Goal: Task Accomplishment & Management: Manage account settings

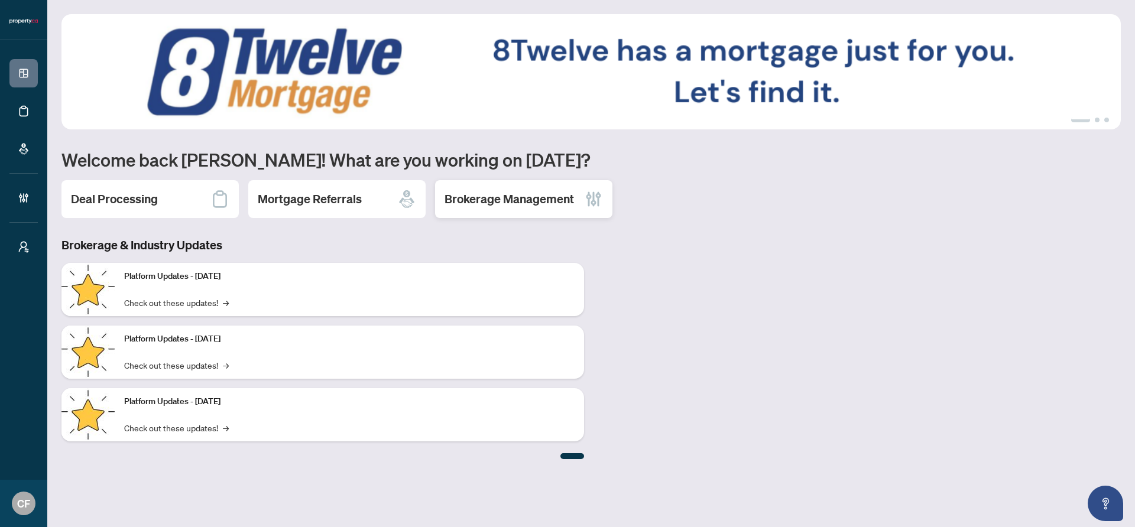
click at [528, 211] on div "Brokerage Management" at bounding box center [523, 199] width 177 height 38
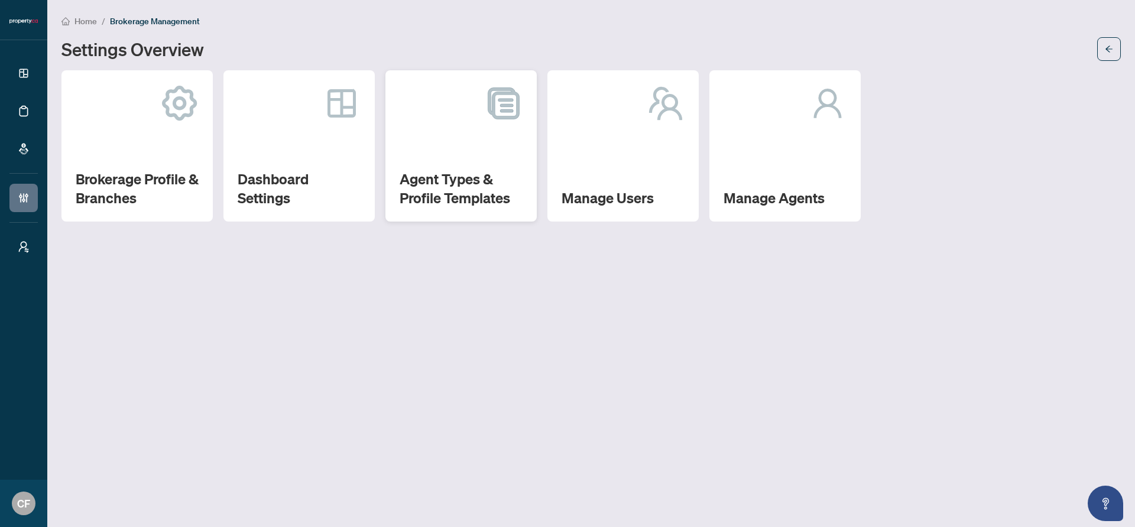
click at [441, 189] on h2 "Agent Types & Profile Templates" at bounding box center [461, 189] width 123 height 38
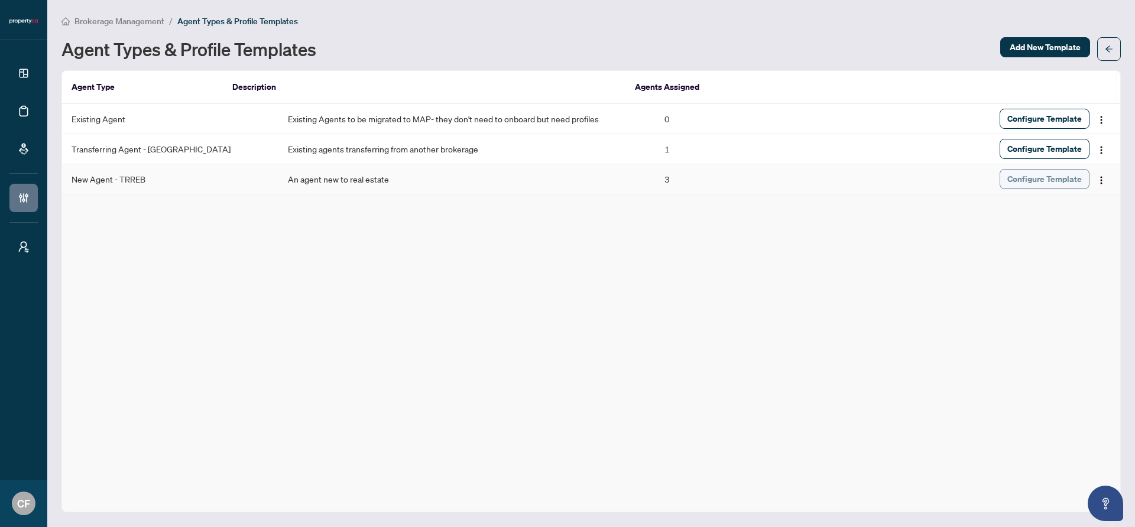
click at [1043, 179] on span "Configure Template" at bounding box center [1044, 179] width 74 height 19
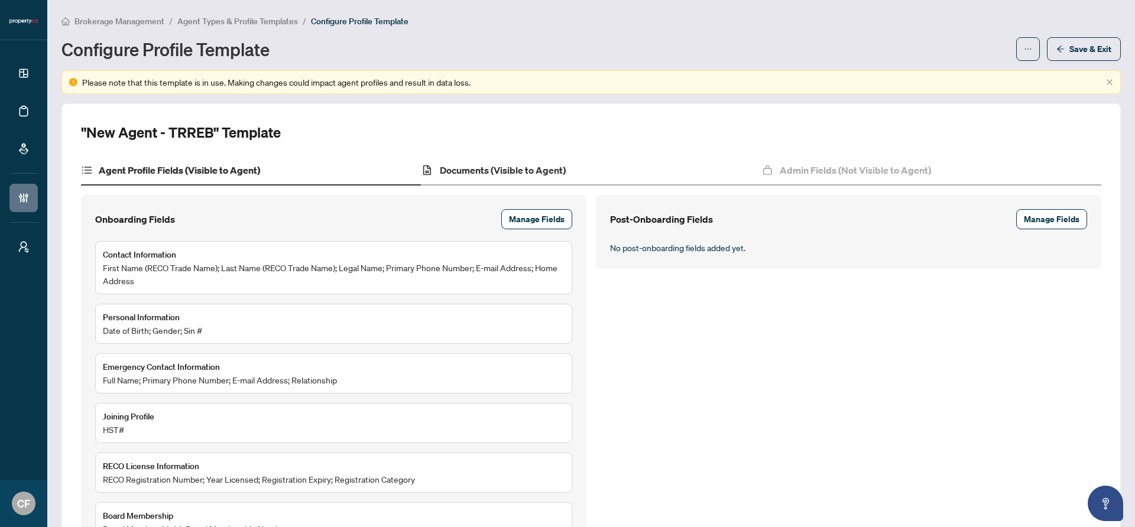
click at [601, 162] on div "Documents (Visible to Agent)" at bounding box center [591, 171] width 340 height 30
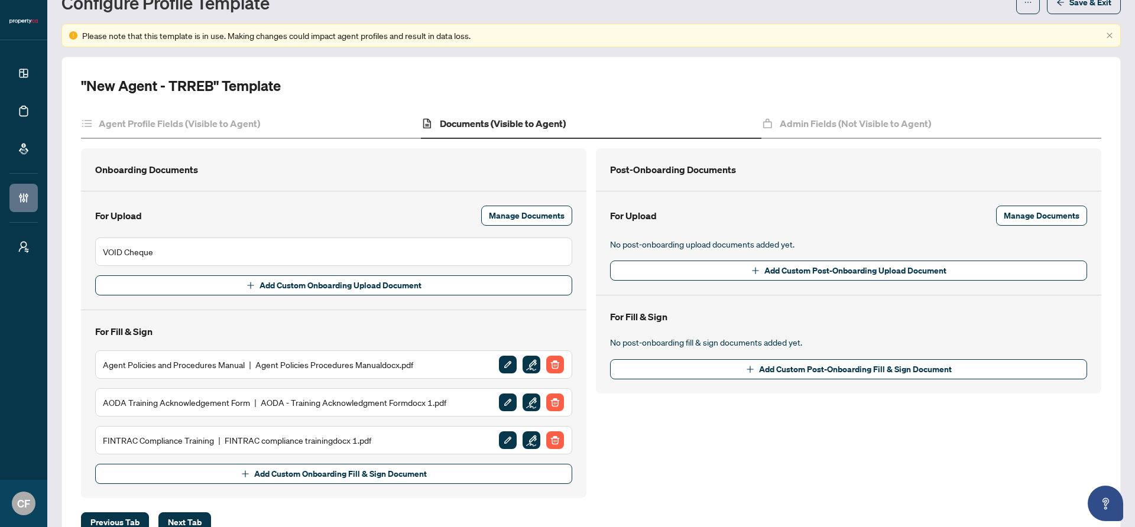
scroll to position [85, 0]
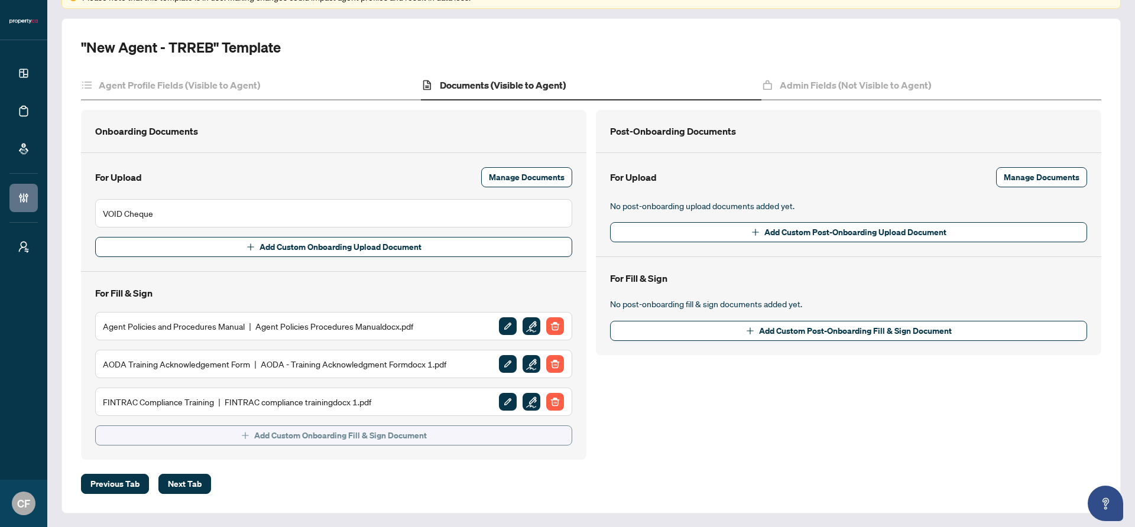
click at [269, 432] on span "Add Custom Onboarding Fill & Sign Document" at bounding box center [340, 435] width 173 height 19
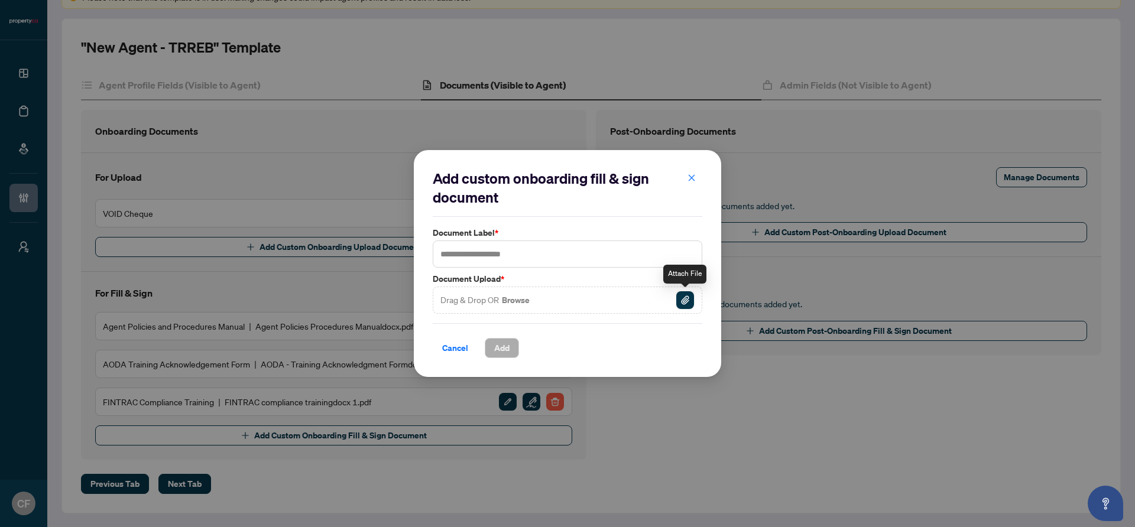
click at [688, 301] on img "button" at bounding box center [685, 300] width 18 height 18
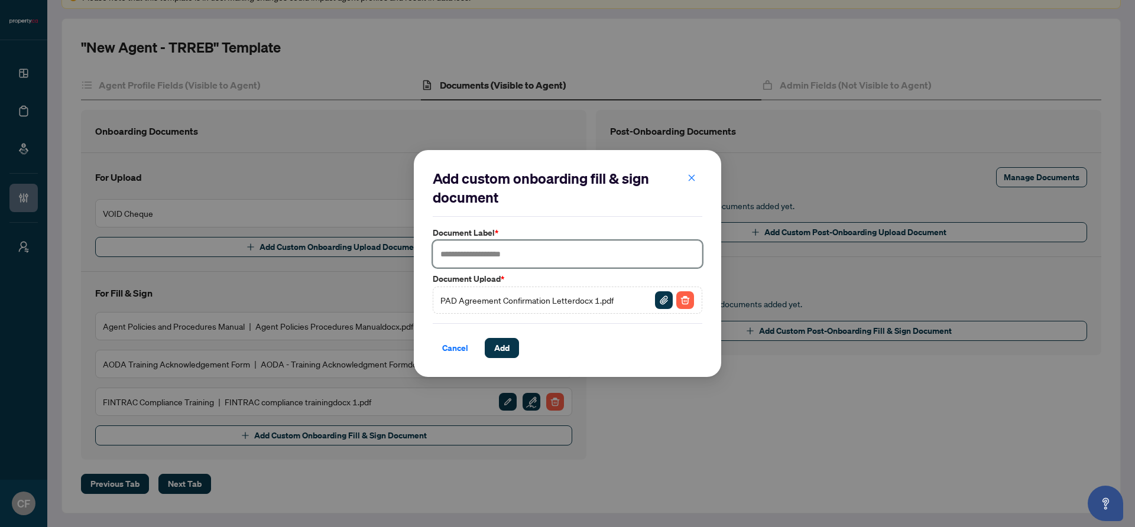
click at [533, 257] on input "text" at bounding box center [568, 254] width 270 height 27
type input "**********"
click at [515, 350] on button "Add" at bounding box center [502, 348] width 34 height 20
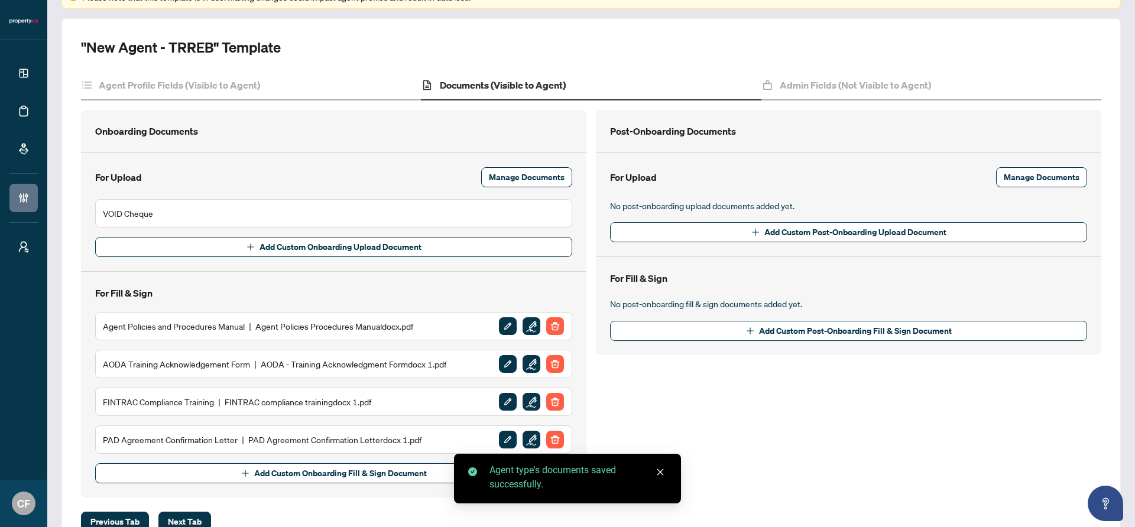
scroll to position [123, 0]
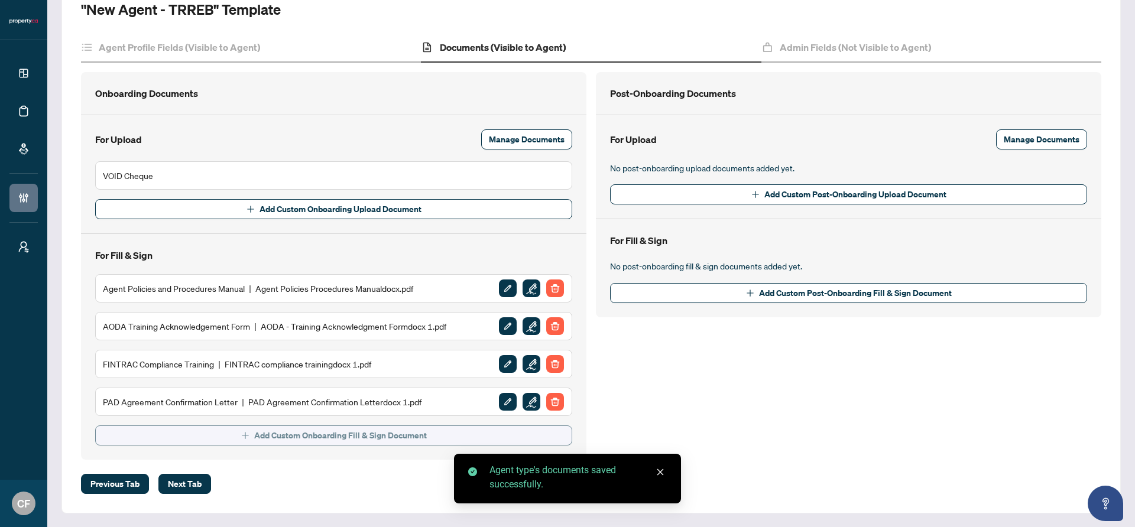
click at [378, 441] on span "Add Custom Onboarding Fill & Sign Document" at bounding box center [340, 435] width 173 height 19
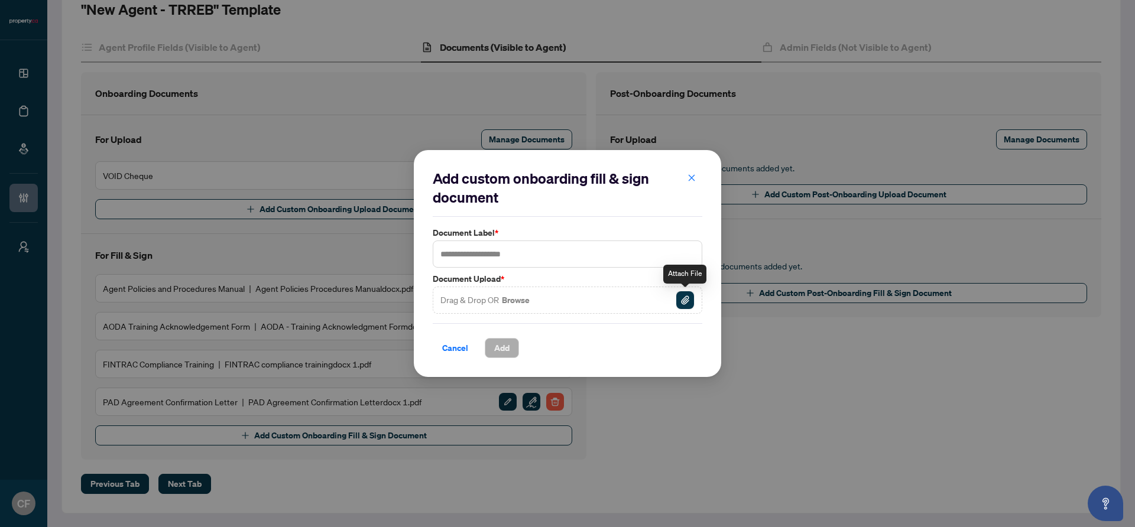
click at [686, 303] on img "button" at bounding box center [685, 300] width 18 height 18
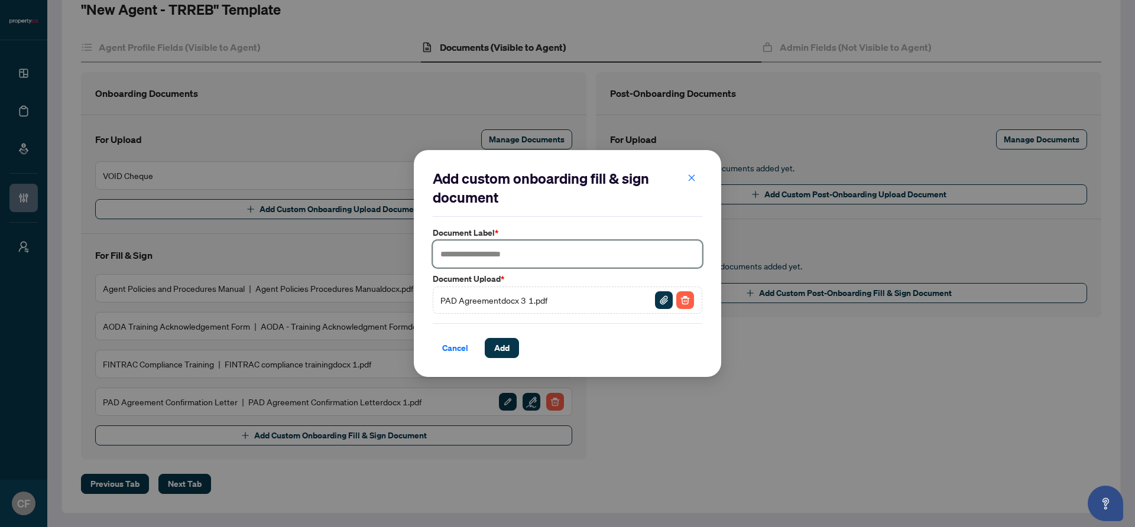
click at [543, 257] on input "text" at bounding box center [568, 254] width 270 height 27
type input "**********"
click at [498, 352] on span "Add" at bounding box center [501, 348] width 15 height 19
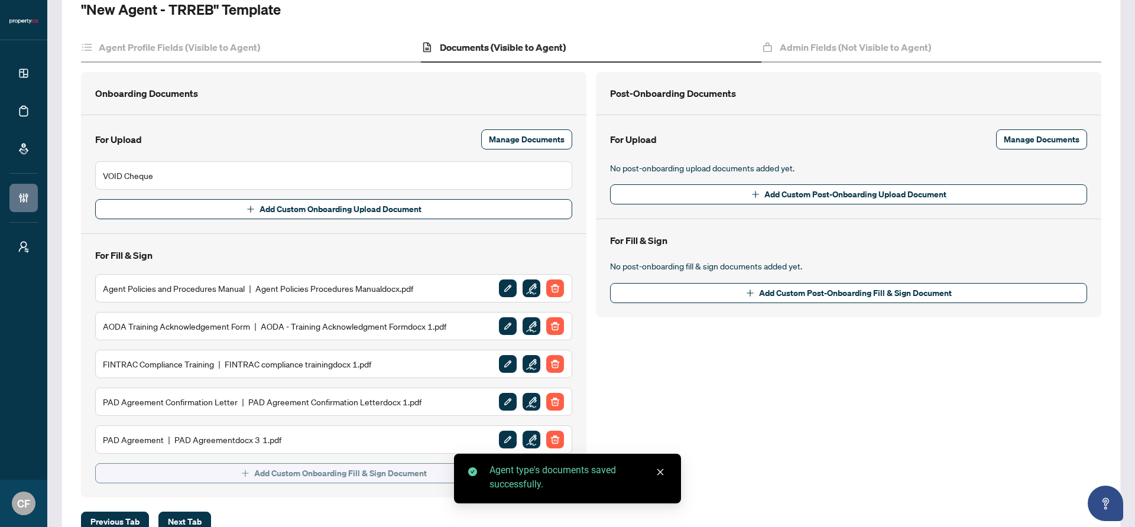
click at [430, 475] on button "Add Custom Onboarding Fill & Sign Document" at bounding box center [333, 473] width 477 height 20
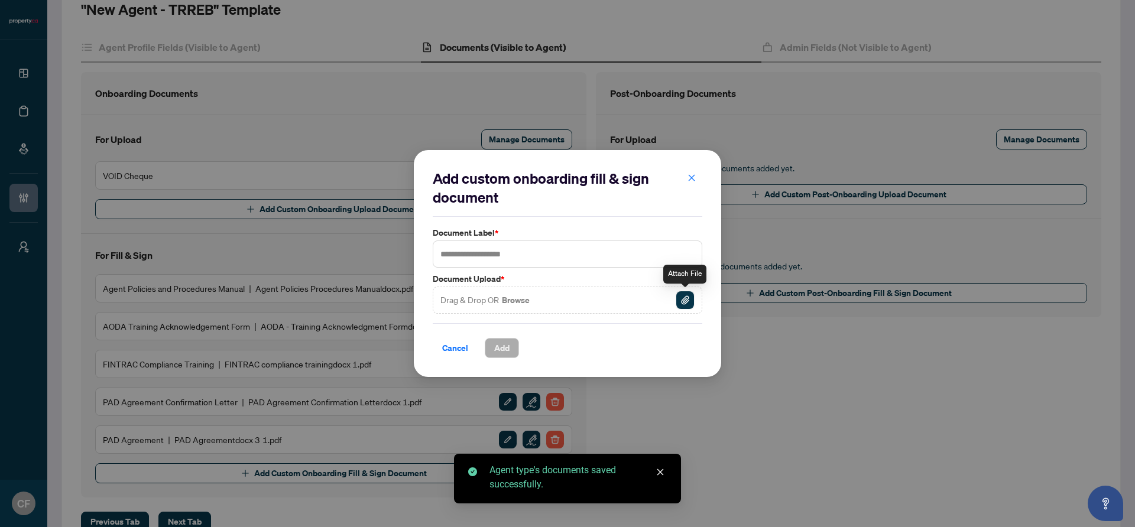
click at [690, 299] on img "button" at bounding box center [685, 300] width 18 height 18
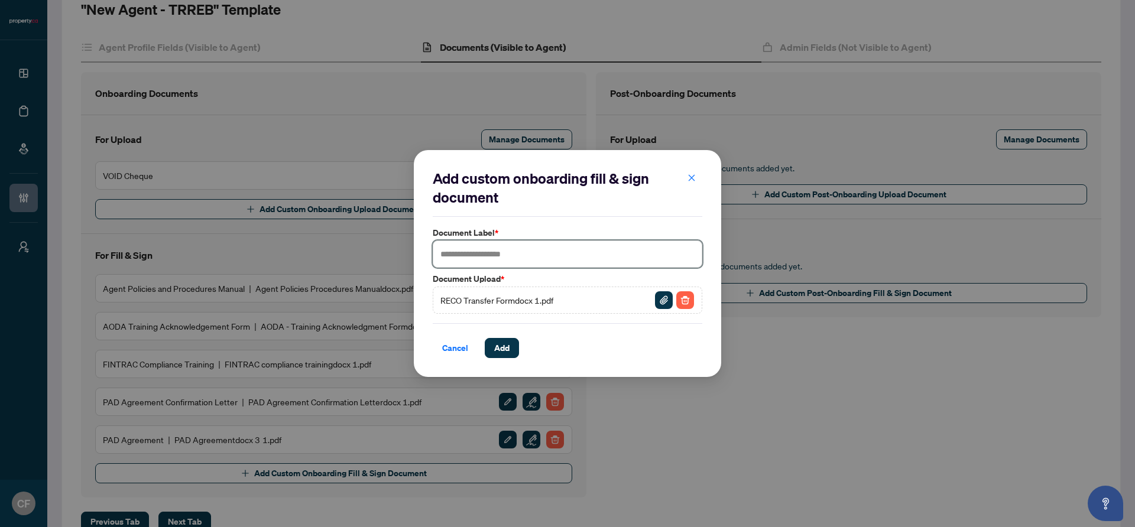
click at [533, 257] on input "text" at bounding box center [568, 254] width 270 height 27
type input "*"
click at [451, 347] on span "Cancel" at bounding box center [455, 348] width 26 height 19
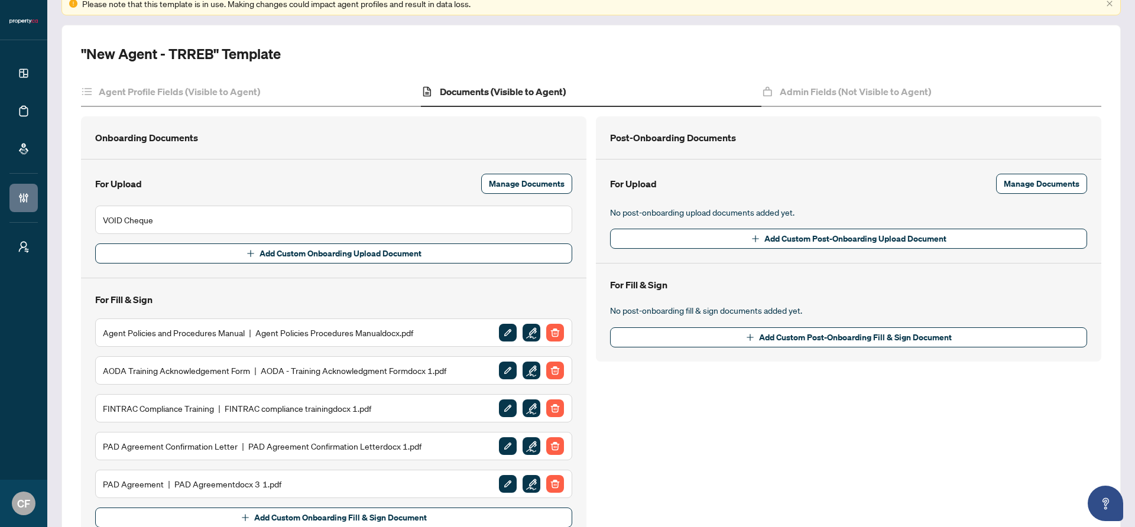
scroll to position [94, 0]
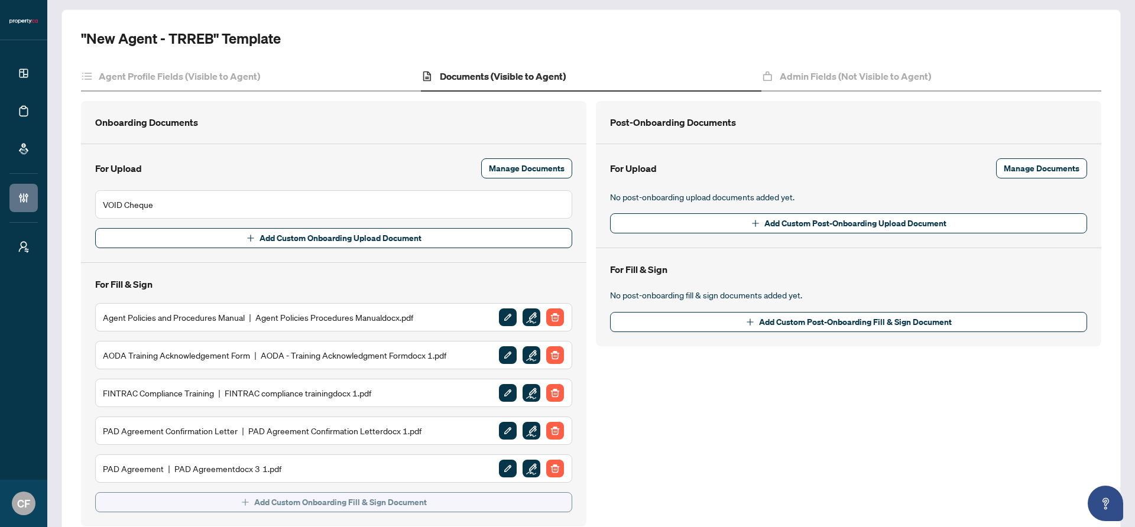
click at [331, 499] on span "Add Custom Onboarding Fill & Sign Document" at bounding box center [340, 502] width 173 height 19
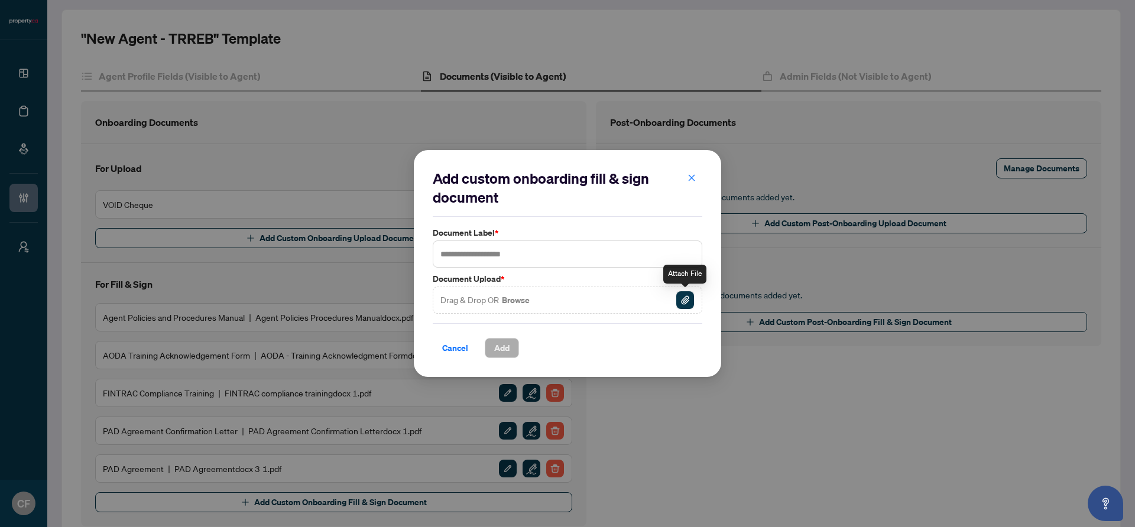
click at [685, 298] on img "button" at bounding box center [685, 300] width 18 height 18
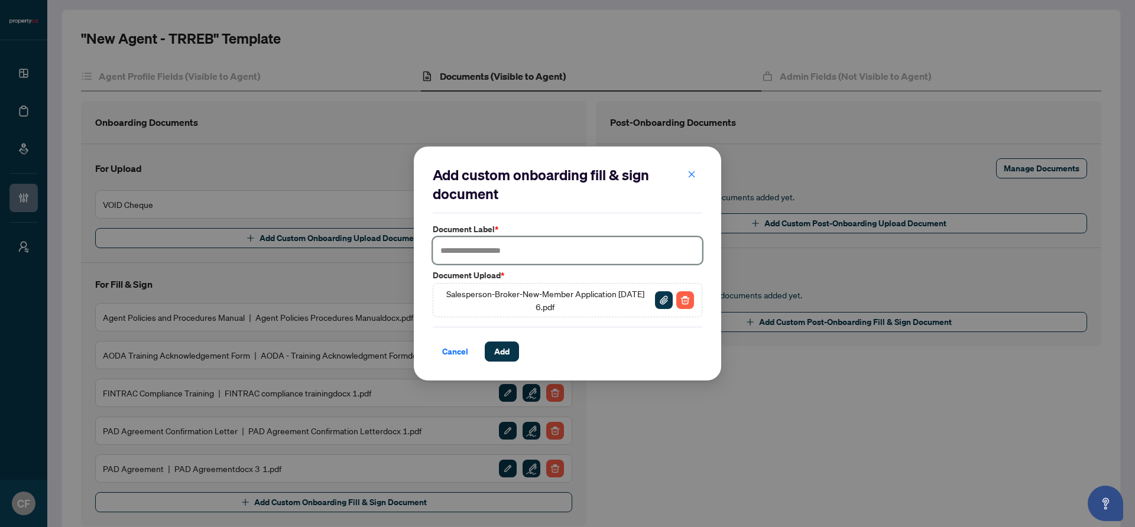
click at [489, 248] on input "text" at bounding box center [568, 250] width 270 height 27
type input "**********"
click at [510, 356] on button "Add" at bounding box center [502, 352] width 34 height 20
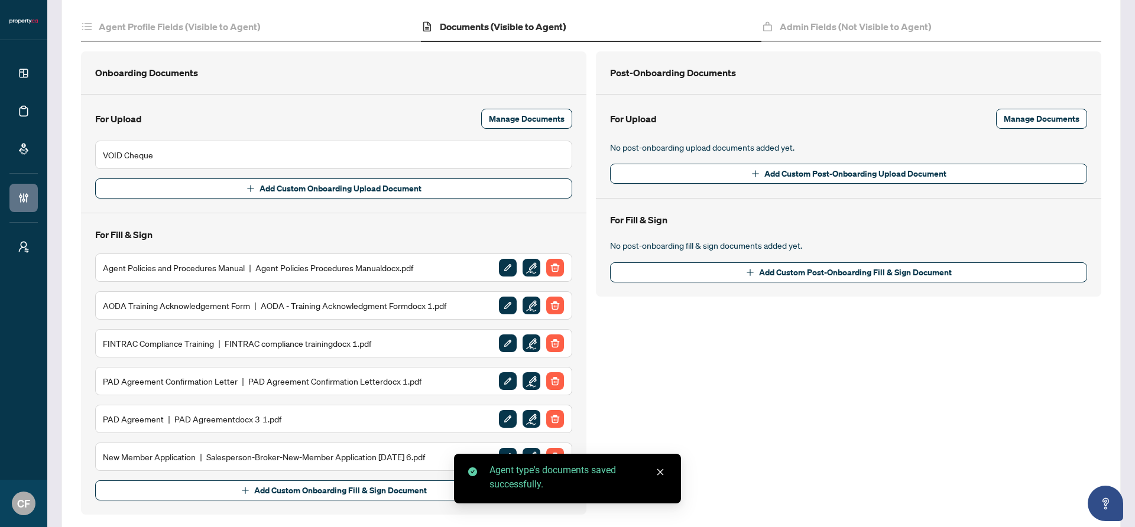
scroll to position [167, 0]
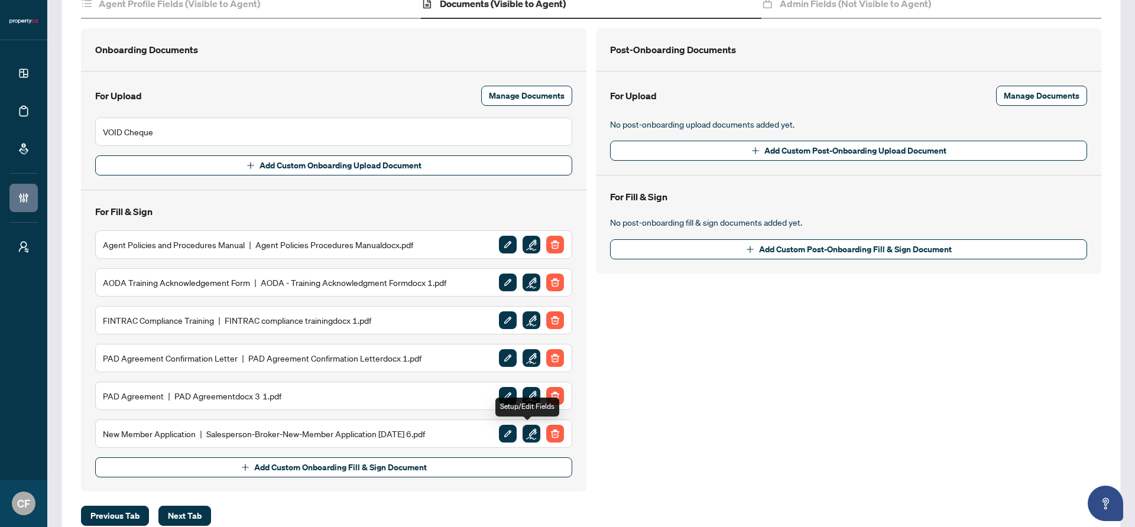
click at [523, 436] on img "button" at bounding box center [532, 434] width 18 height 18
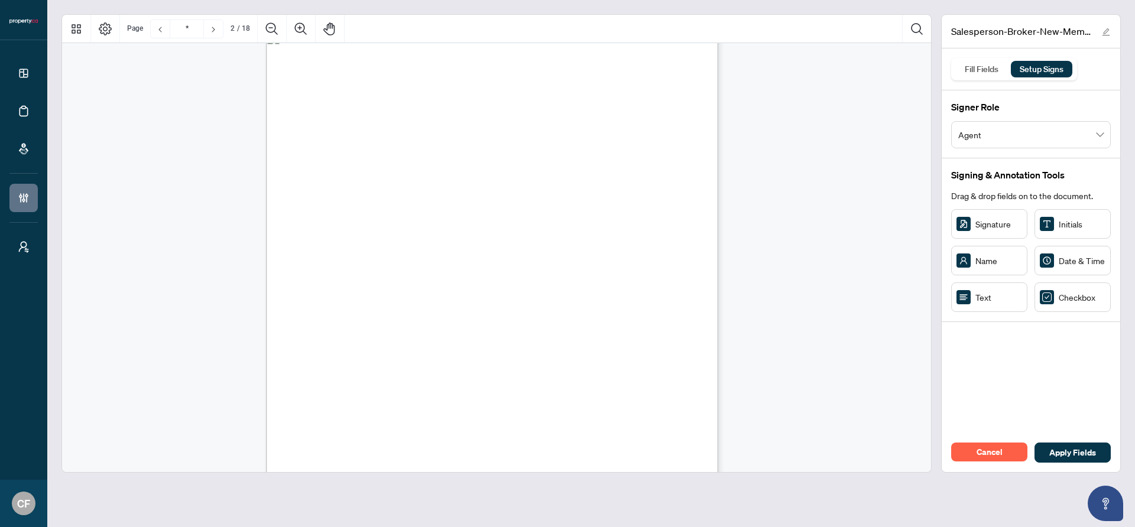
scroll to position [631, 0]
click at [1063, 303] on span "Checkbox" at bounding box center [1082, 297] width 47 height 13
type input "**"
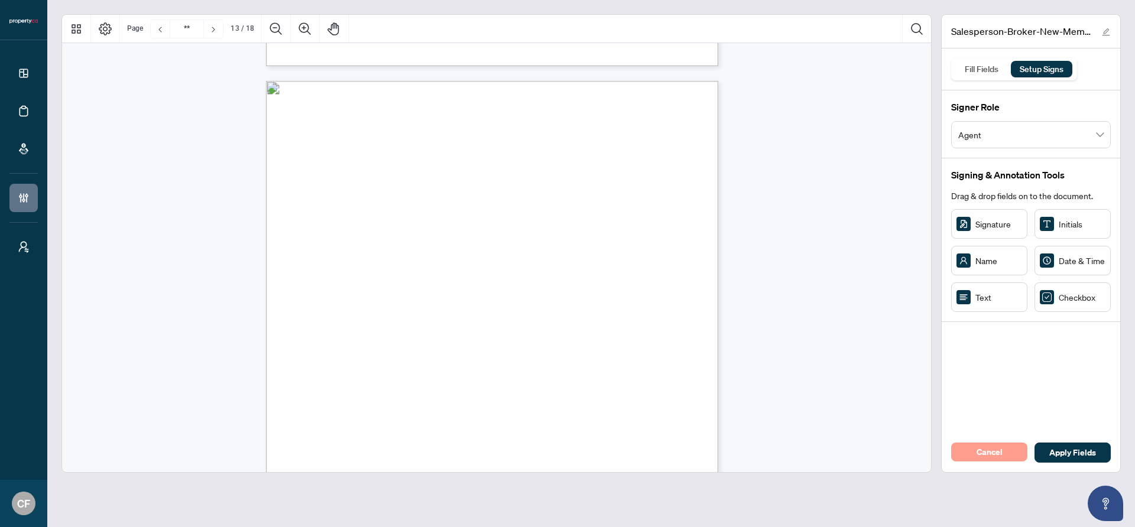
click at [989, 449] on span "Cancel" at bounding box center [990, 452] width 26 height 19
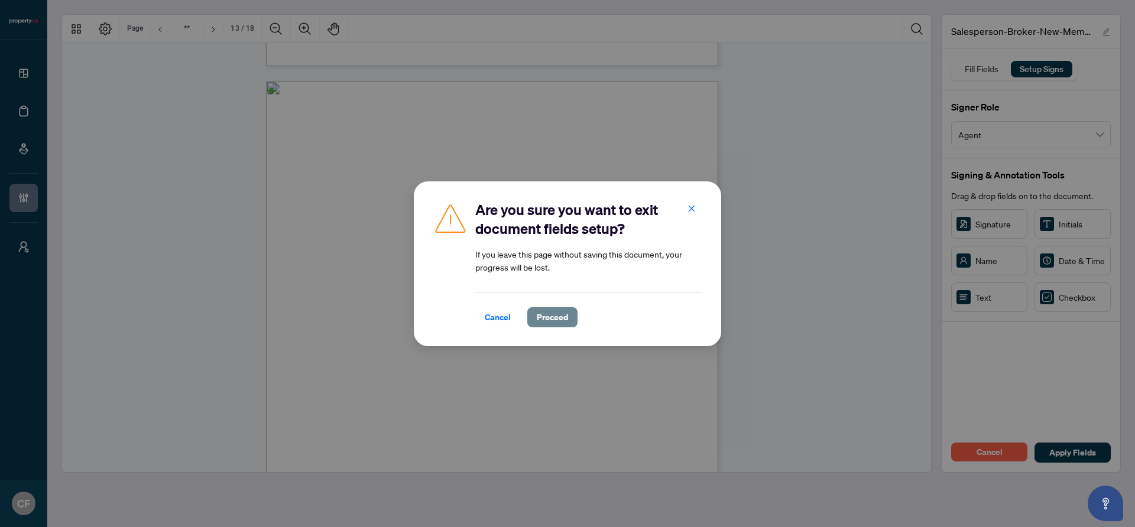
click at [549, 317] on span "Proceed" at bounding box center [552, 317] width 31 height 19
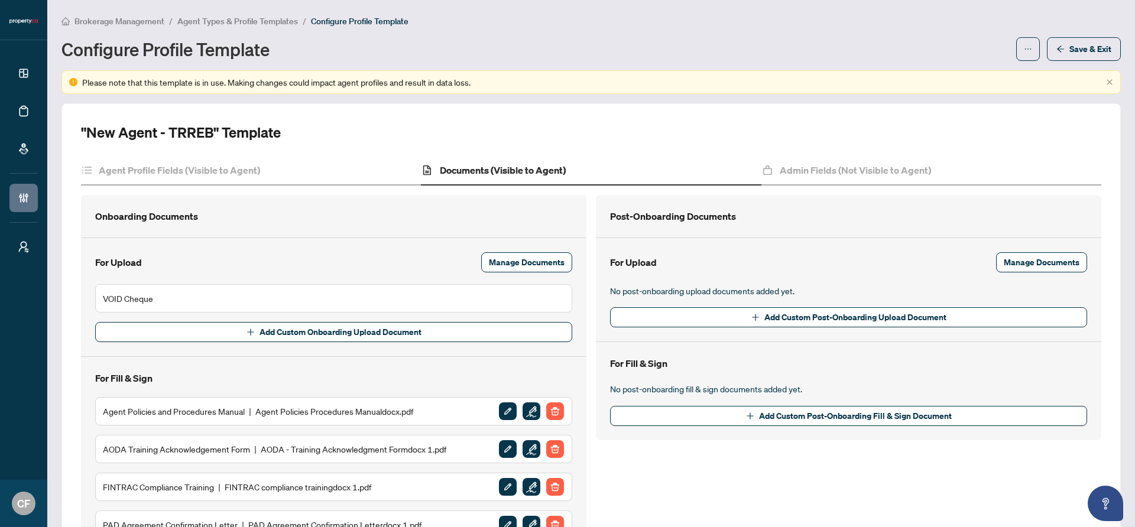
click at [154, 19] on span "Brokerage Management" at bounding box center [119, 21] width 90 height 11
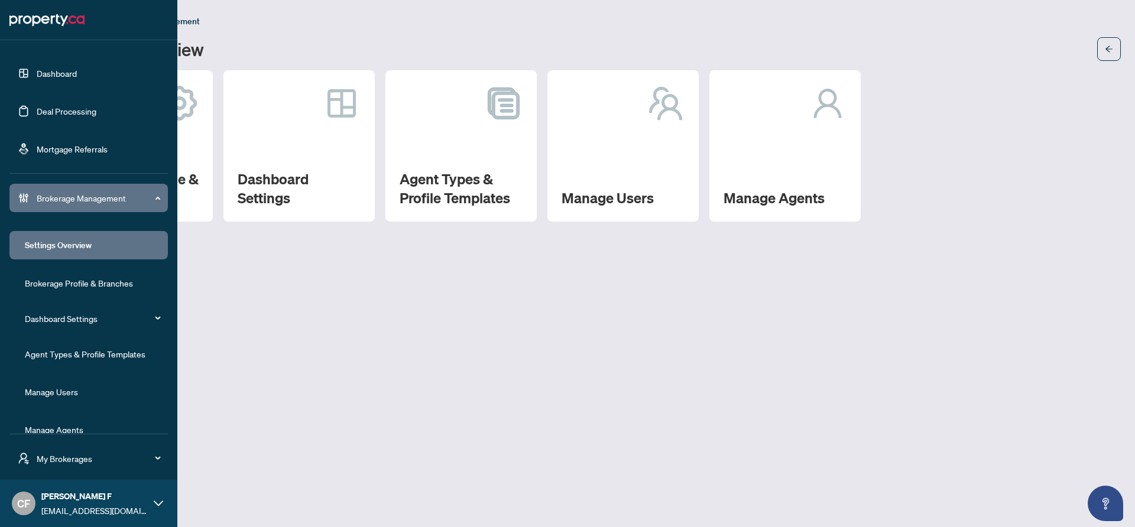
click at [77, 456] on span "My Brokerages" at bounding box center [98, 458] width 123 height 13
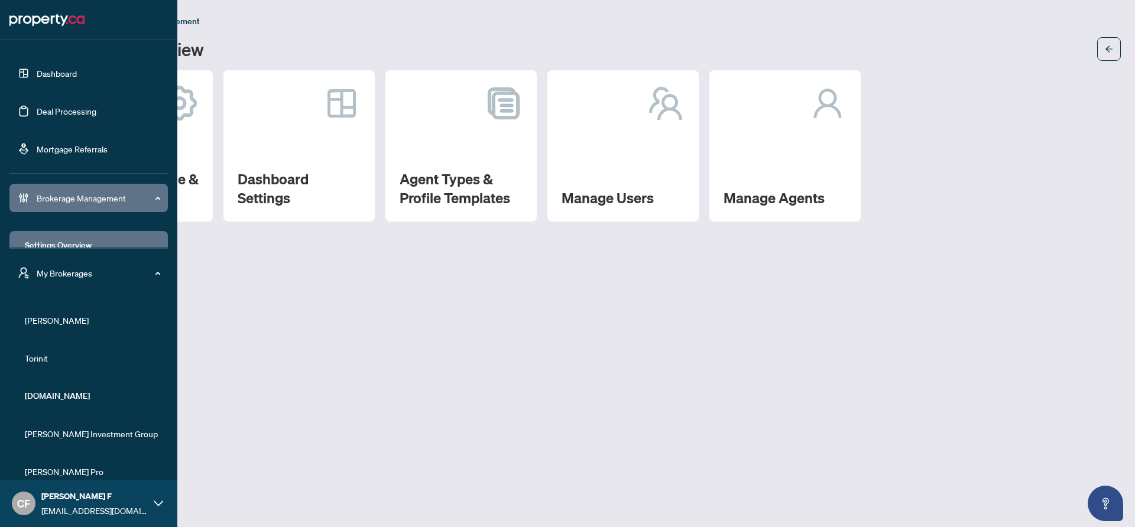
click at [56, 319] on span "[PERSON_NAME]" at bounding box center [92, 320] width 135 height 13
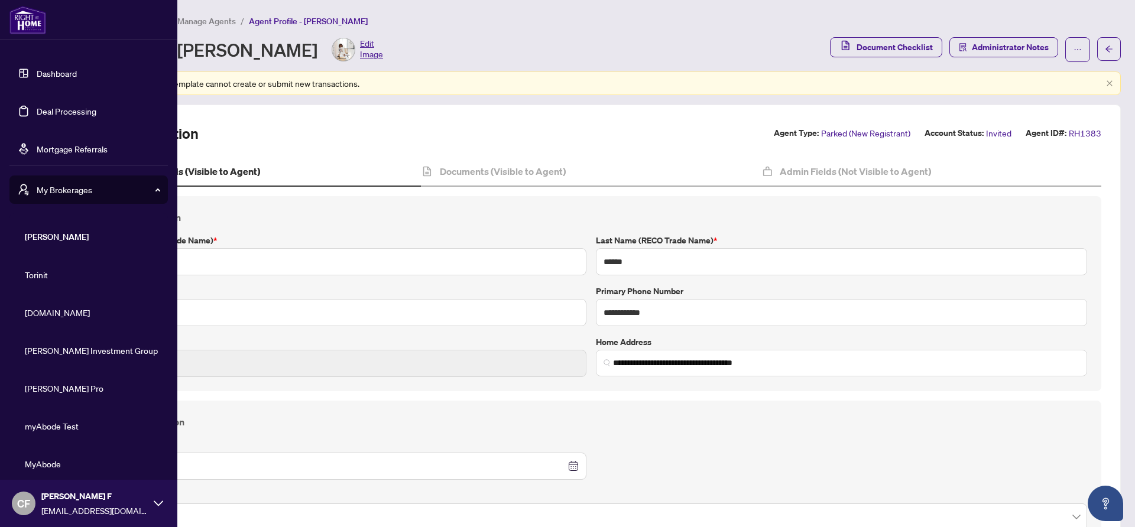
scroll to position [159, 0]
